Goal: Transaction & Acquisition: Purchase product/service

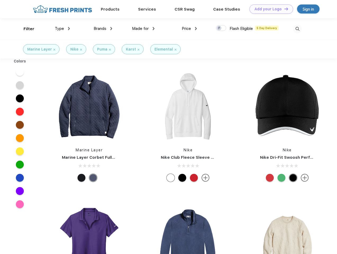
click at [269, 9] on link "Add your Logo Design Tool" at bounding box center [271, 8] width 44 height 9
click at [0, 0] on div "Design Tool" at bounding box center [0, 0] width 0 height 0
click at [284, 9] on link "Add your Logo Design Tool" at bounding box center [271, 8] width 44 height 9
click at [25, 29] on div "Filter" at bounding box center [29, 29] width 11 height 6
click at [62, 29] on span "Type" at bounding box center [59, 28] width 9 height 5
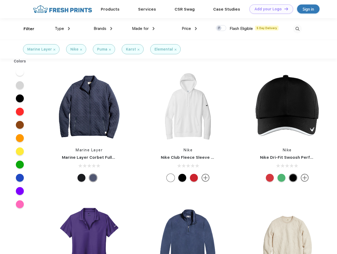
click at [103, 29] on span "Brands" at bounding box center [100, 28] width 13 height 5
click at [143, 29] on span "Made for" at bounding box center [140, 28] width 17 height 5
click at [189, 29] on span "Price" at bounding box center [186, 28] width 9 height 5
click at [221, 28] on div at bounding box center [221, 28] width 10 height 6
click at [219, 28] on input "checkbox" at bounding box center [217, 26] width 3 height 3
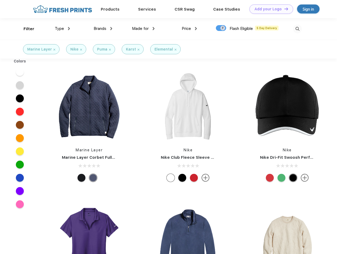
click at [297, 29] on img at bounding box center [297, 29] width 9 height 9
